Goal: Find specific page/section: Find specific page/section

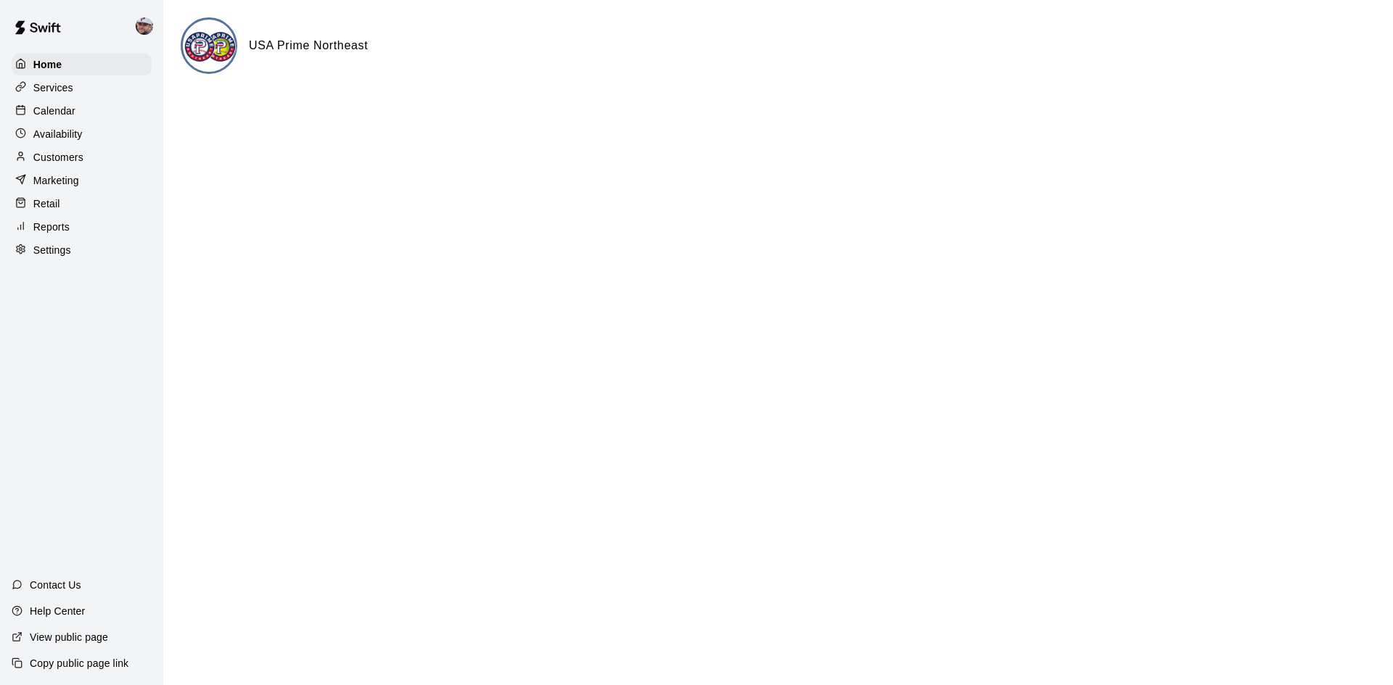
click at [56, 86] on p "Services" at bounding box center [53, 88] width 40 height 15
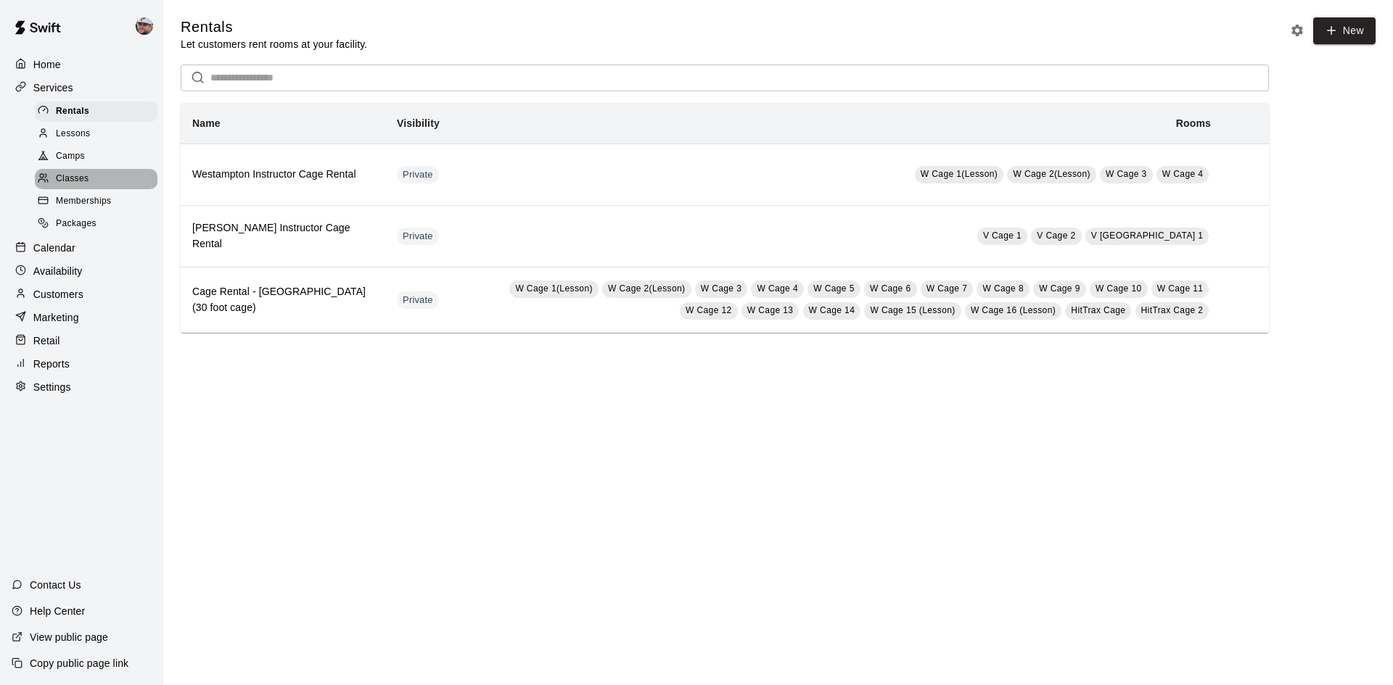
click at [71, 181] on span "Classes" at bounding box center [72, 179] width 33 height 15
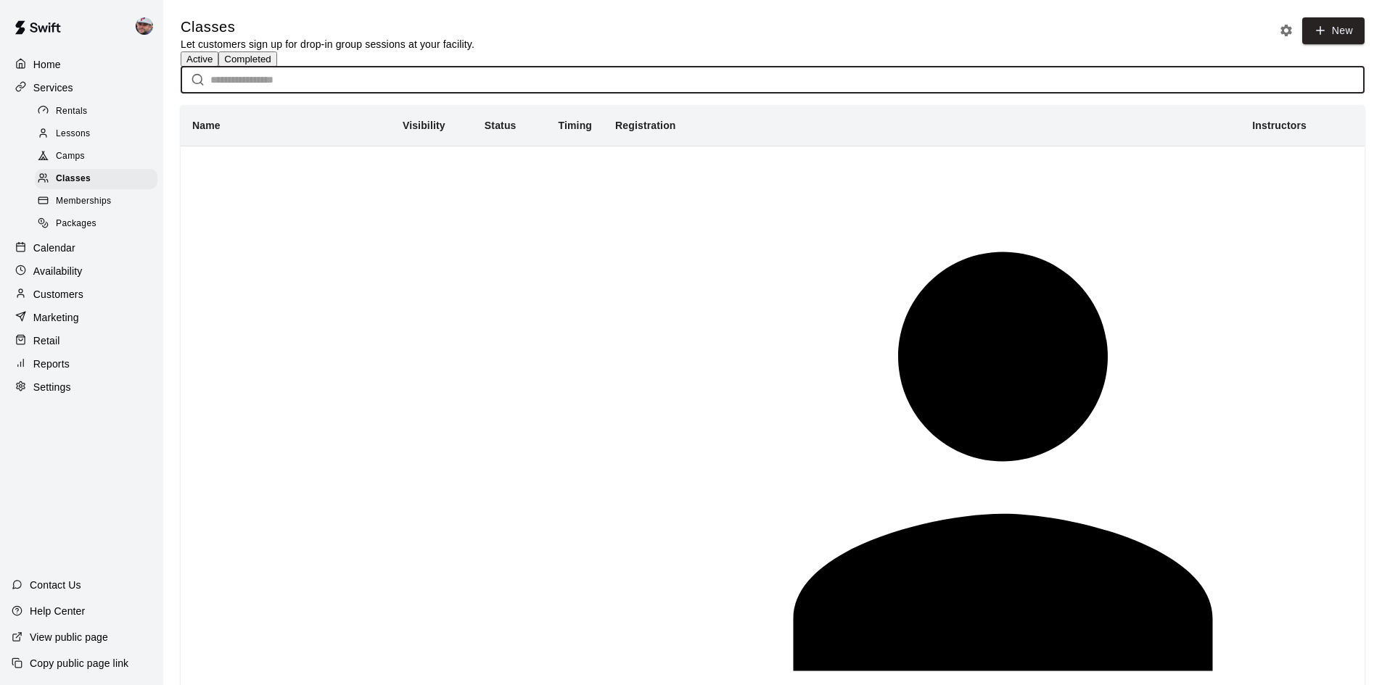
click at [341, 94] on input "text" at bounding box center [787, 80] width 1154 height 27
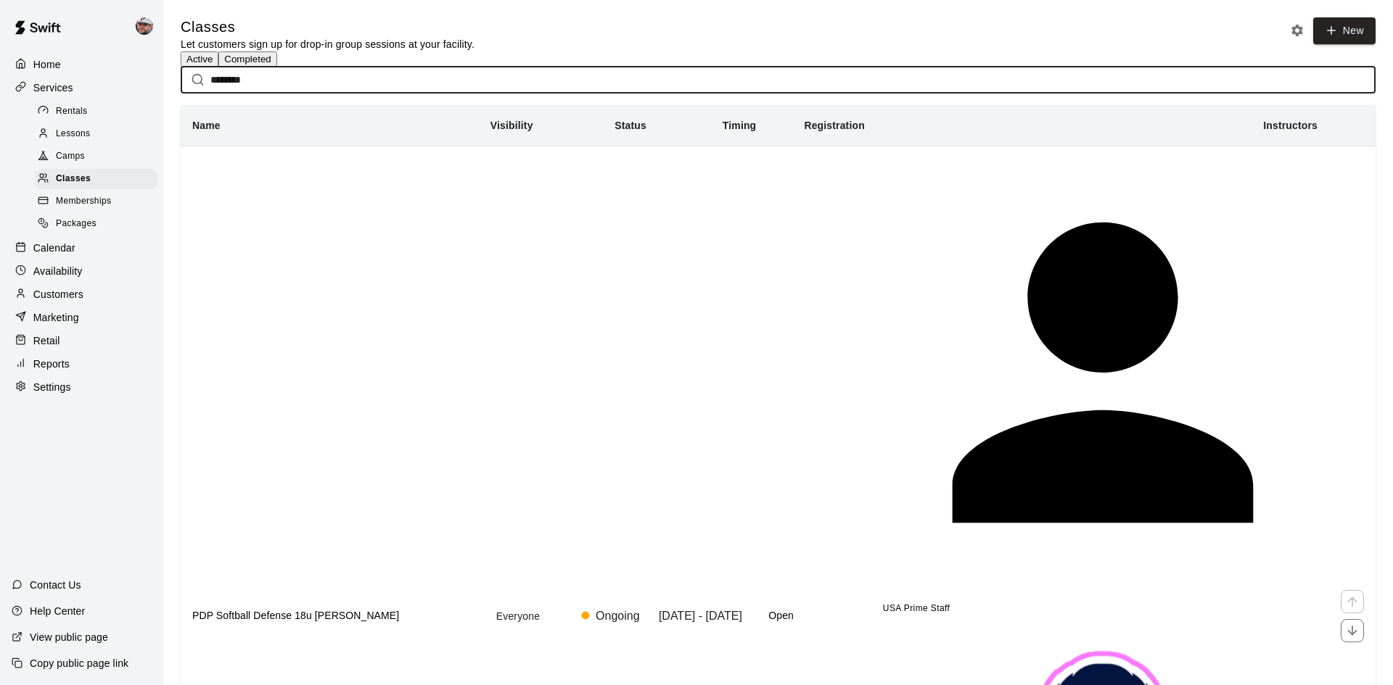
type input "********"
click at [357, 609] on h6 "PDP Softball Defense 18u [PERSON_NAME]" at bounding box center [329, 617] width 275 height 16
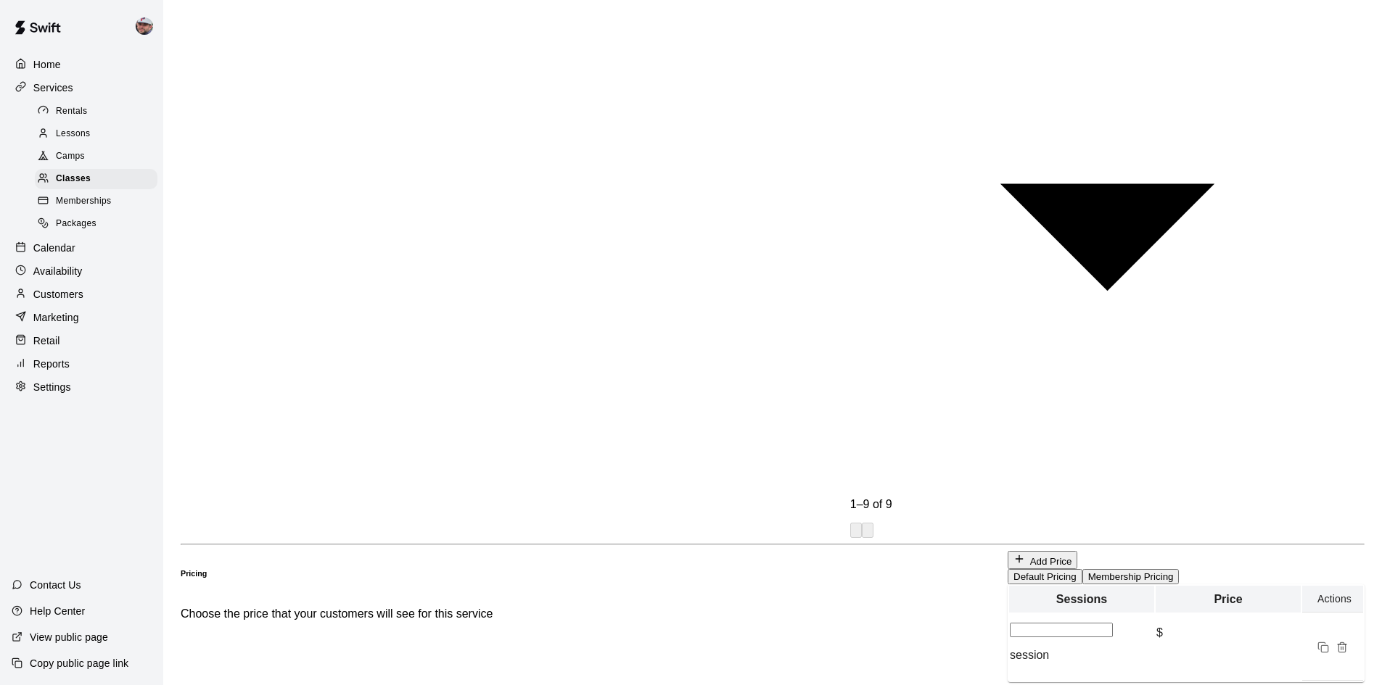
scroll to position [1161, 0]
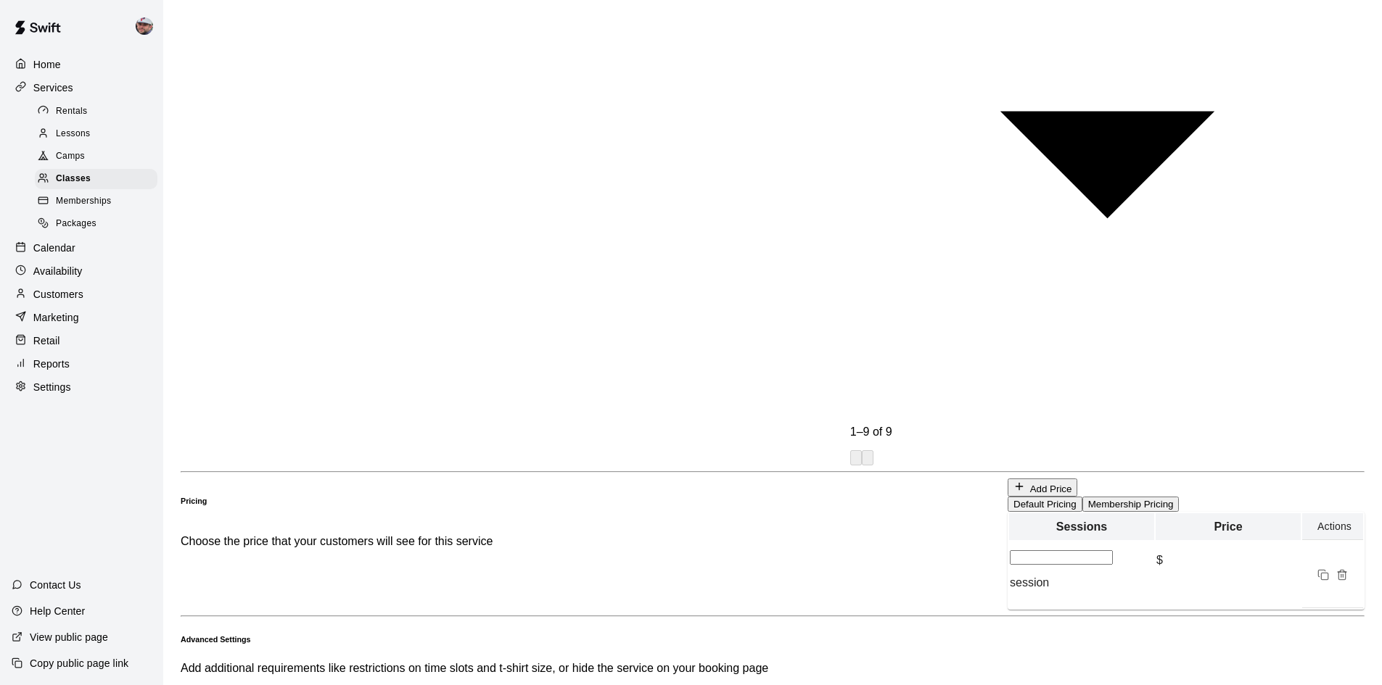
click at [821, 283] on span "Sort by ASC" at bounding box center [852, 289] width 63 height 12
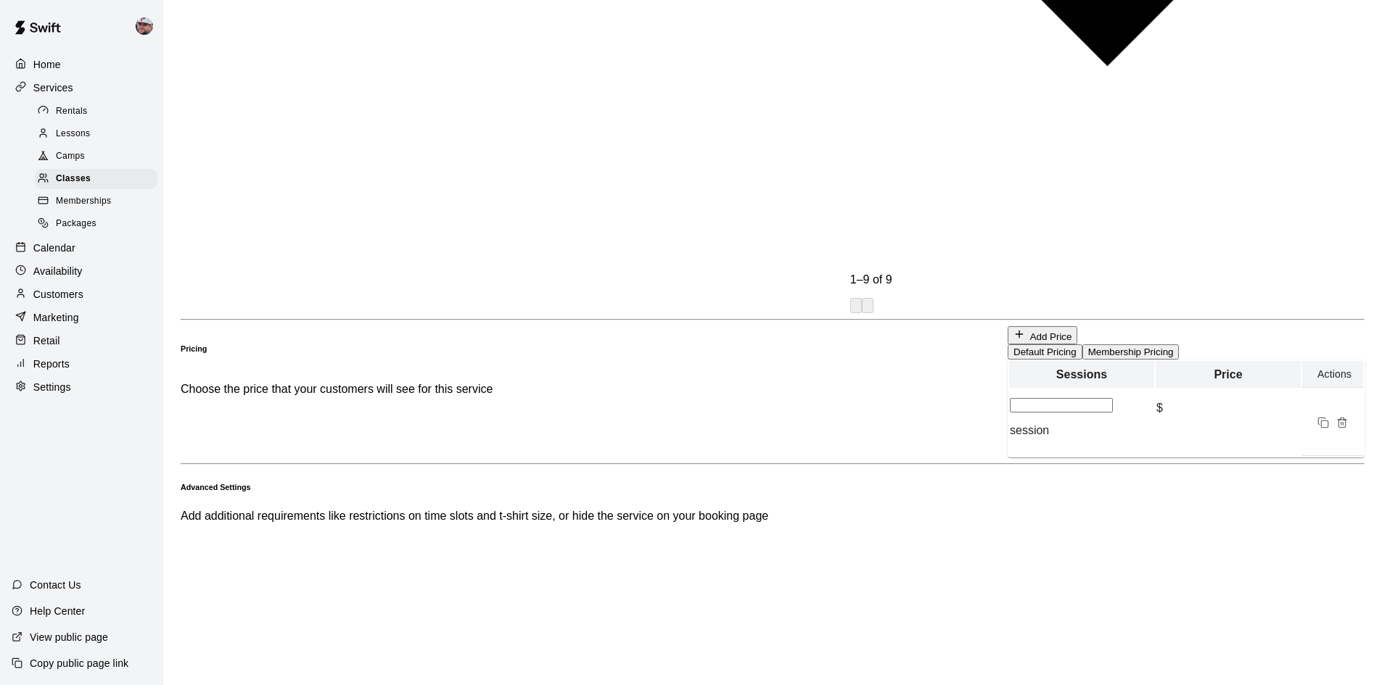
scroll to position [1245, 0]
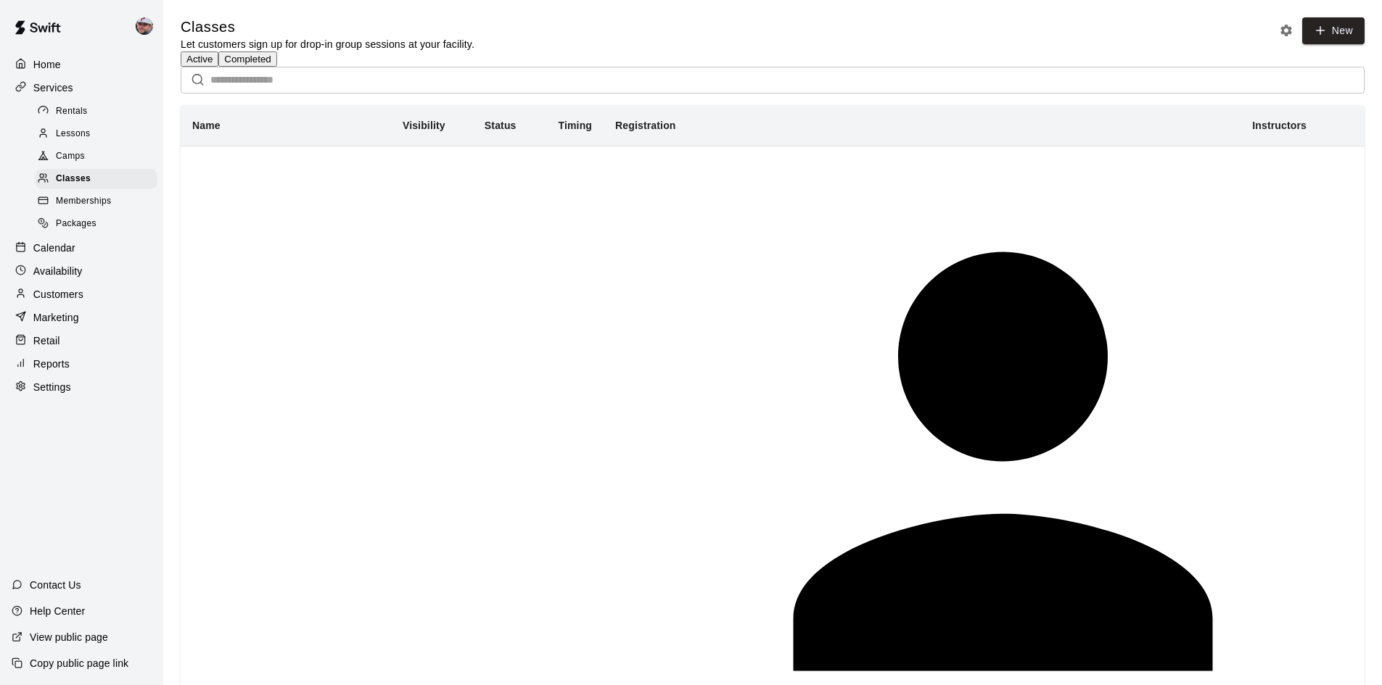
click at [400, 94] on input "text" at bounding box center [787, 80] width 1154 height 27
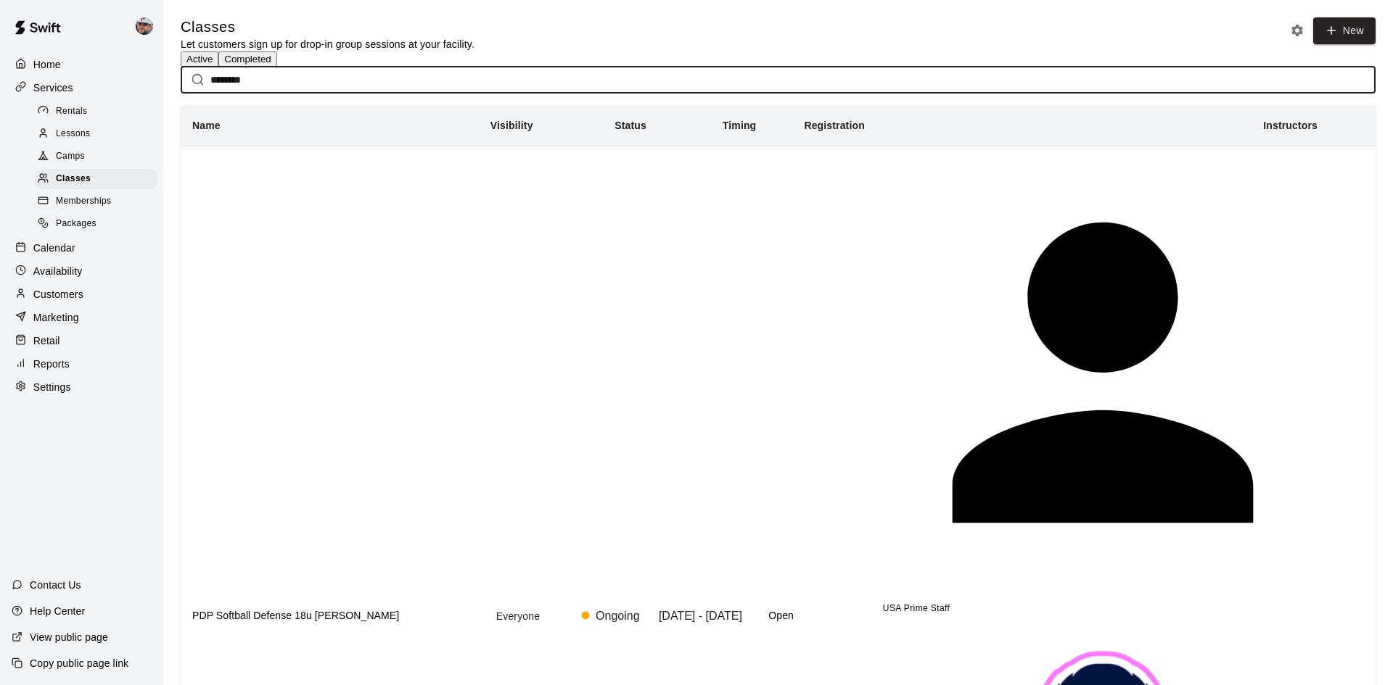
type input "********"
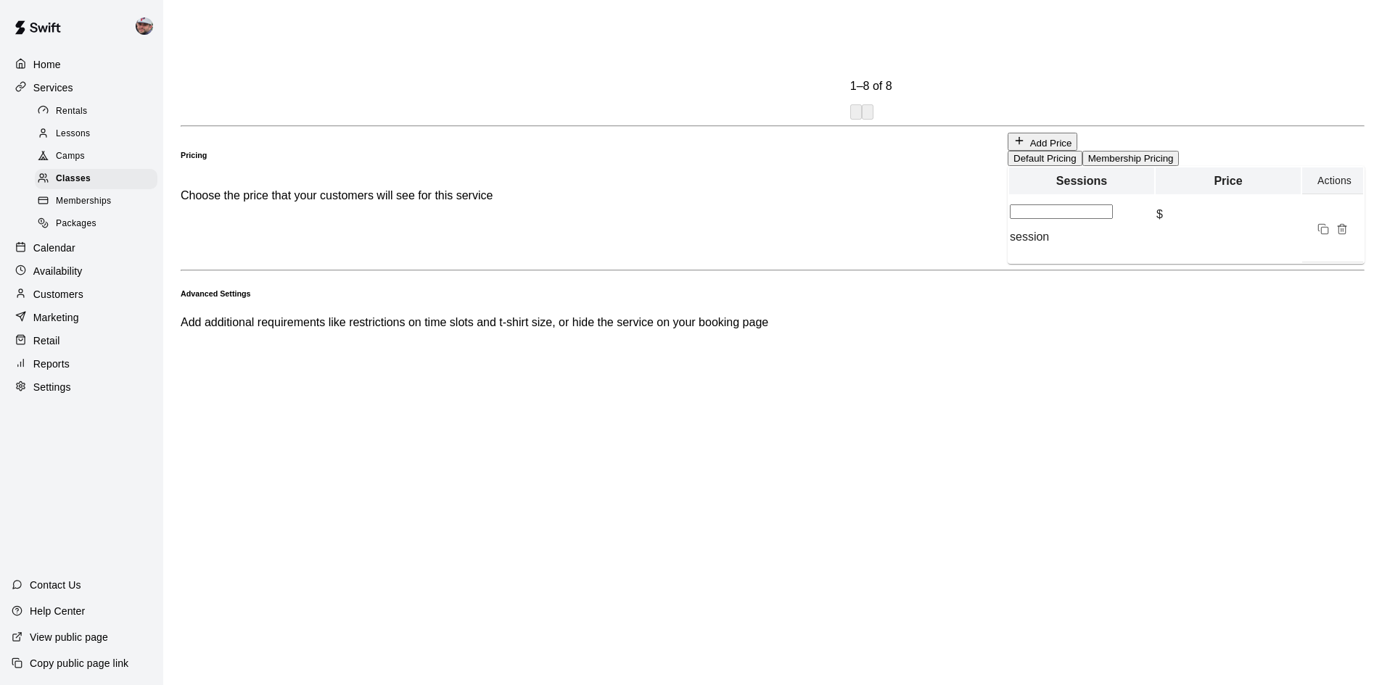
scroll to position [1362, 0]
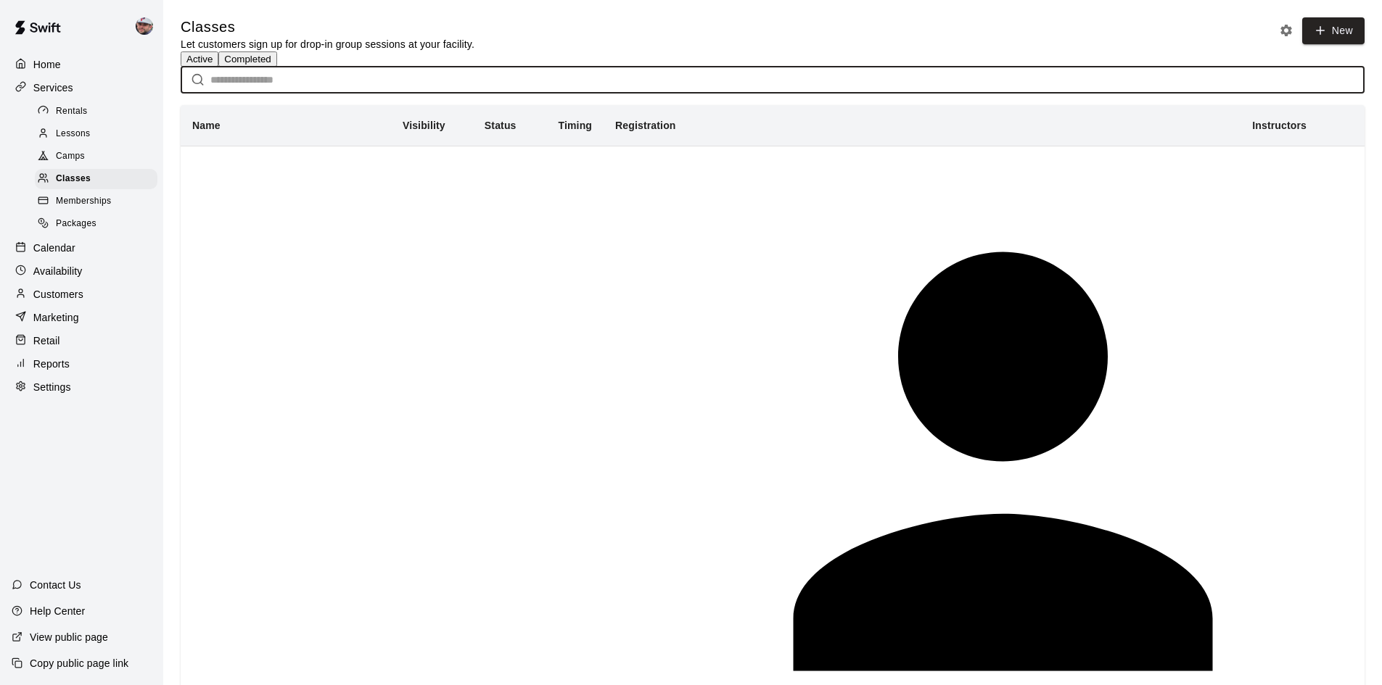
click at [450, 94] on input "text" at bounding box center [787, 80] width 1154 height 27
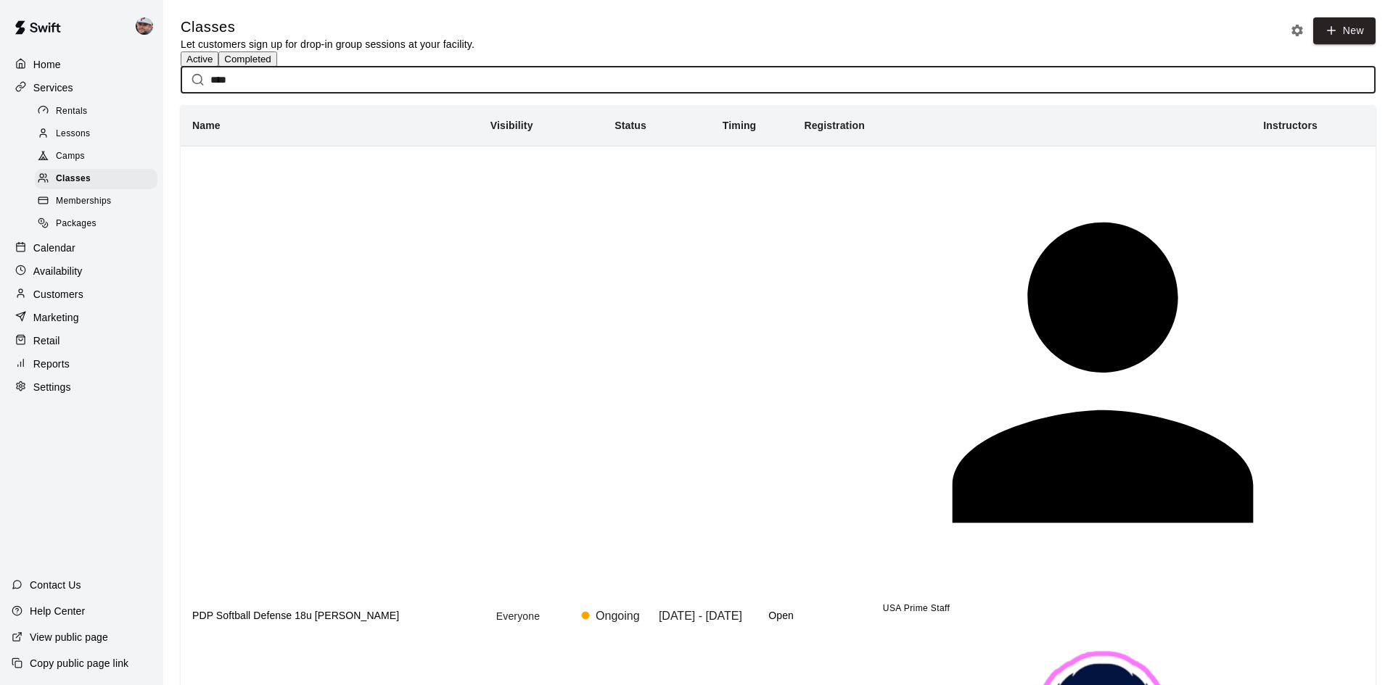
type input "****"
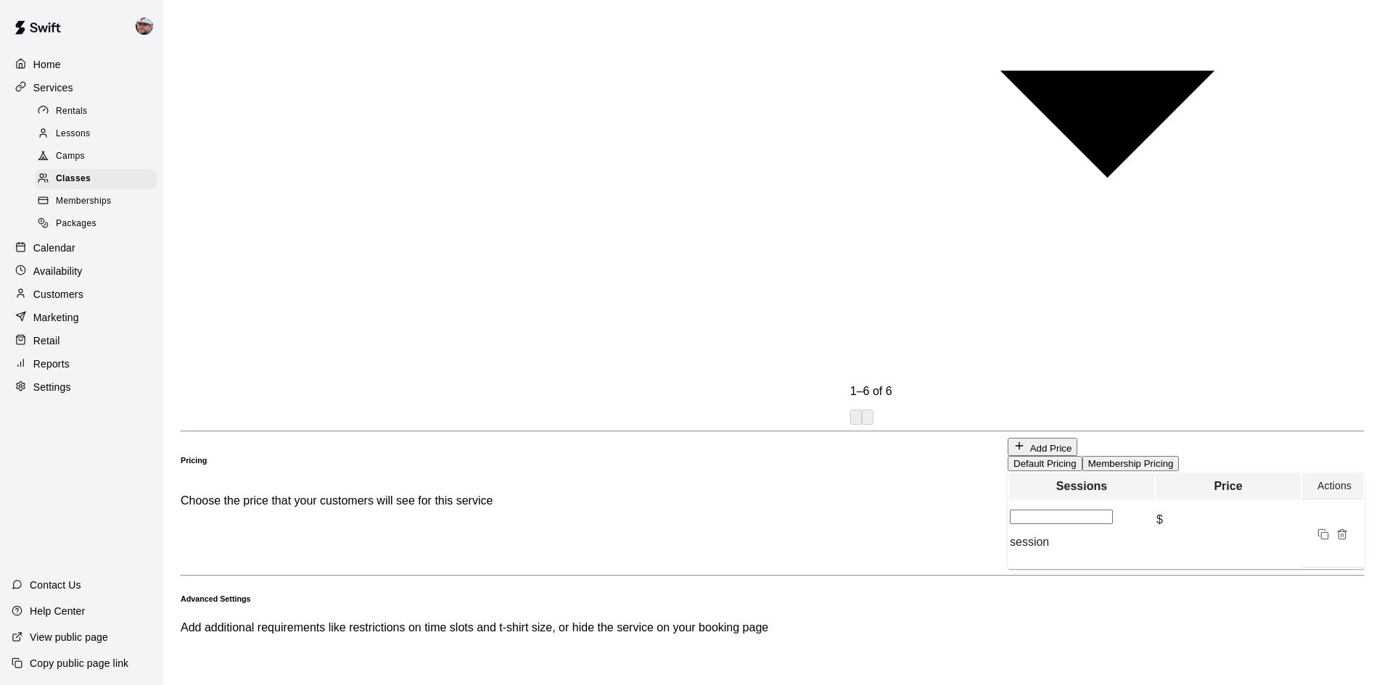
scroll to position [1202, 0]
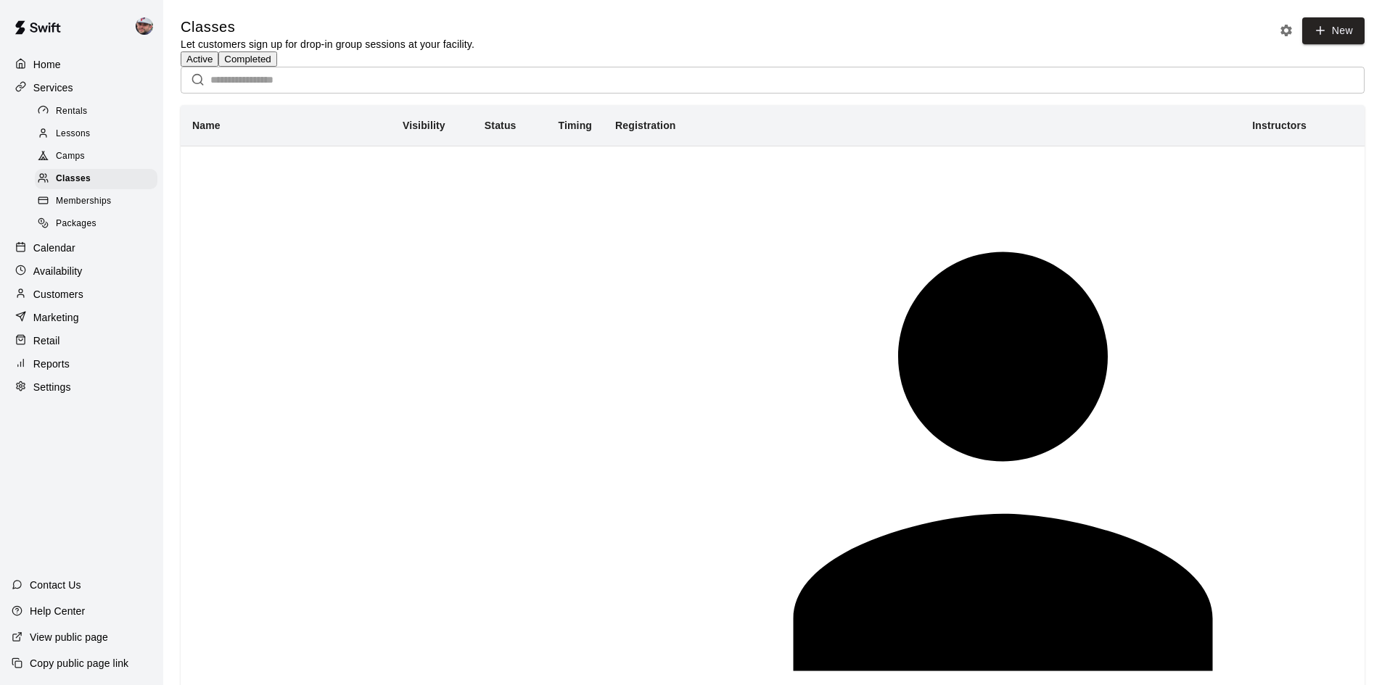
click at [424, 67] on div "Active Completed" at bounding box center [773, 59] width 1184 height 15
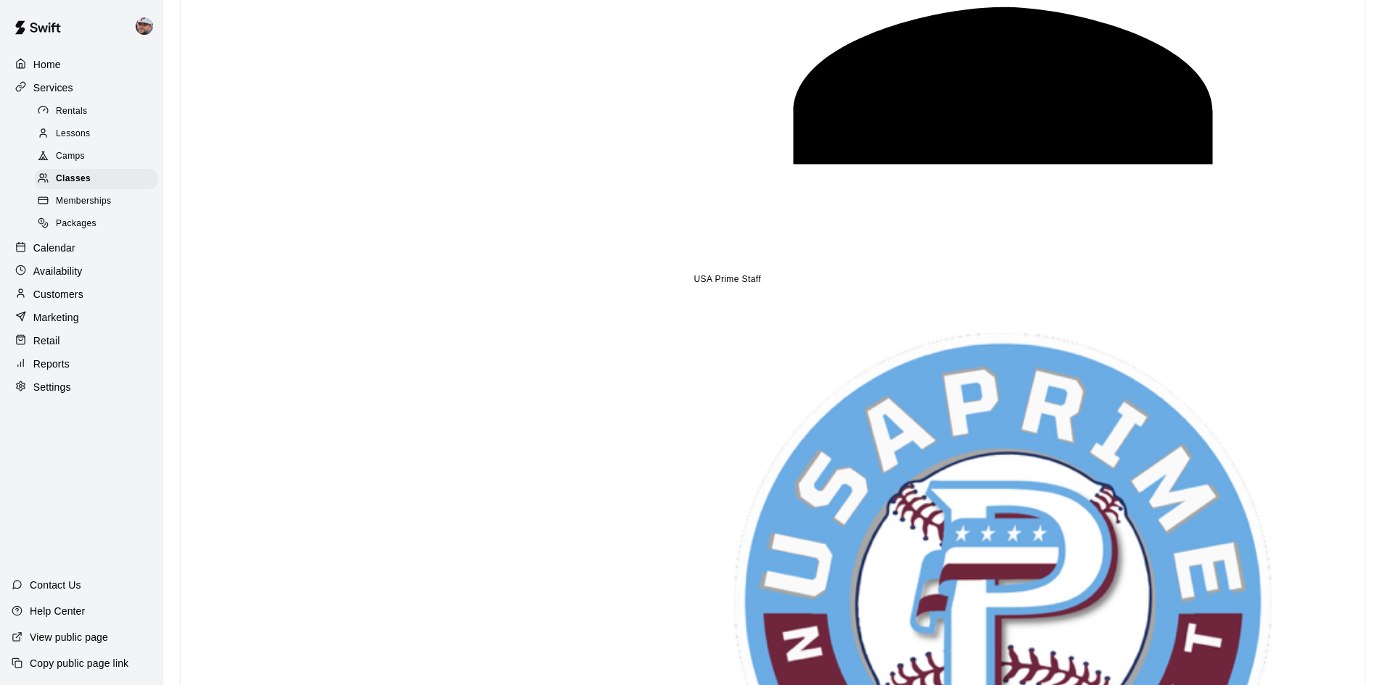
scroll to position [508, 0]
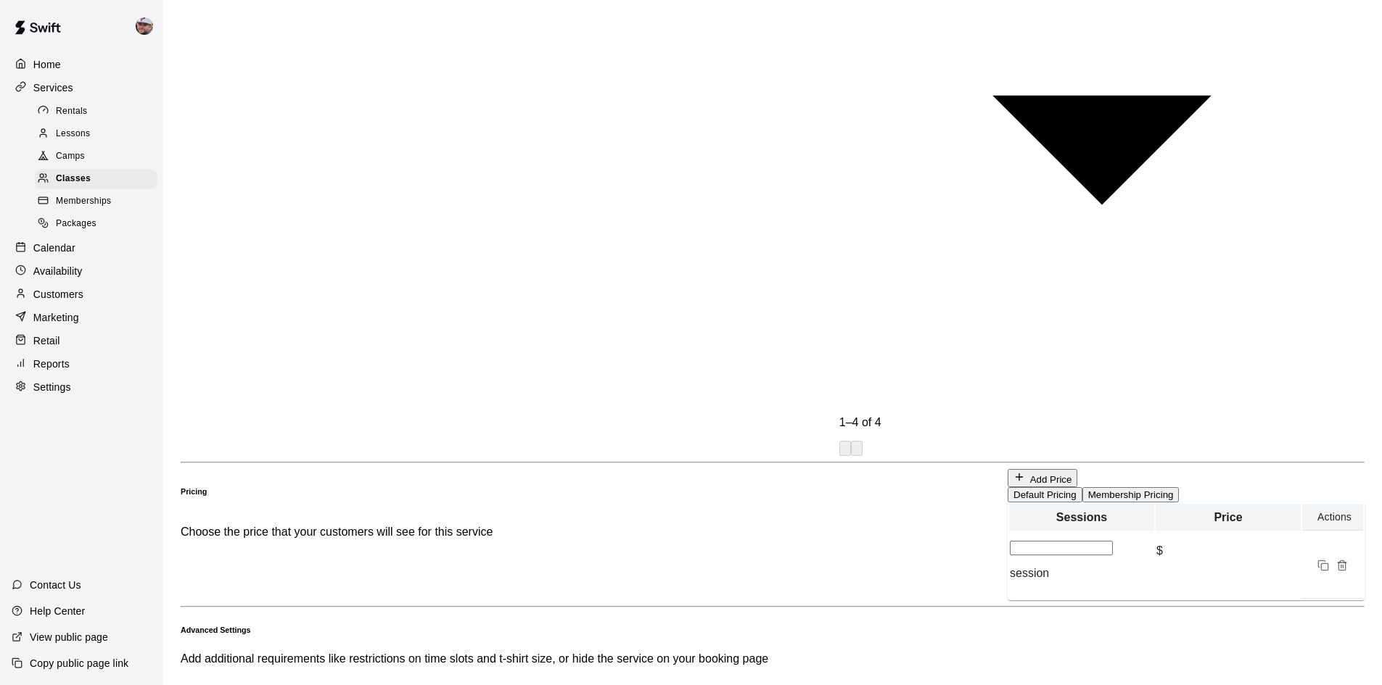
scroll to position [1051, 0]
